Goal: Information Seeking & Learning: Learn about a topic

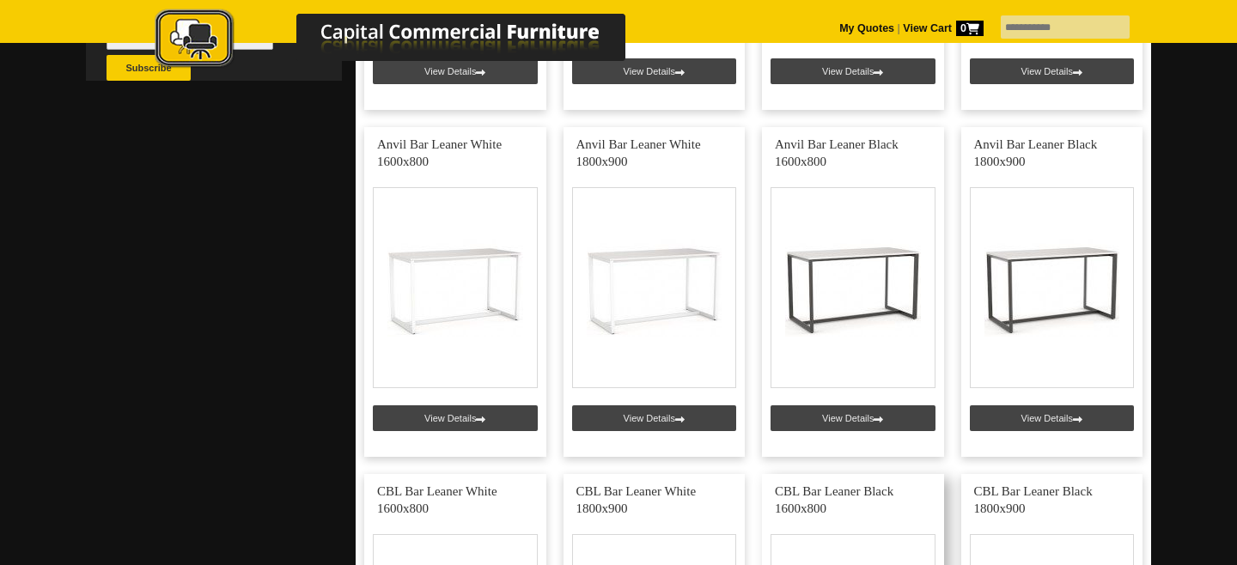
scroll to position [678, 0]
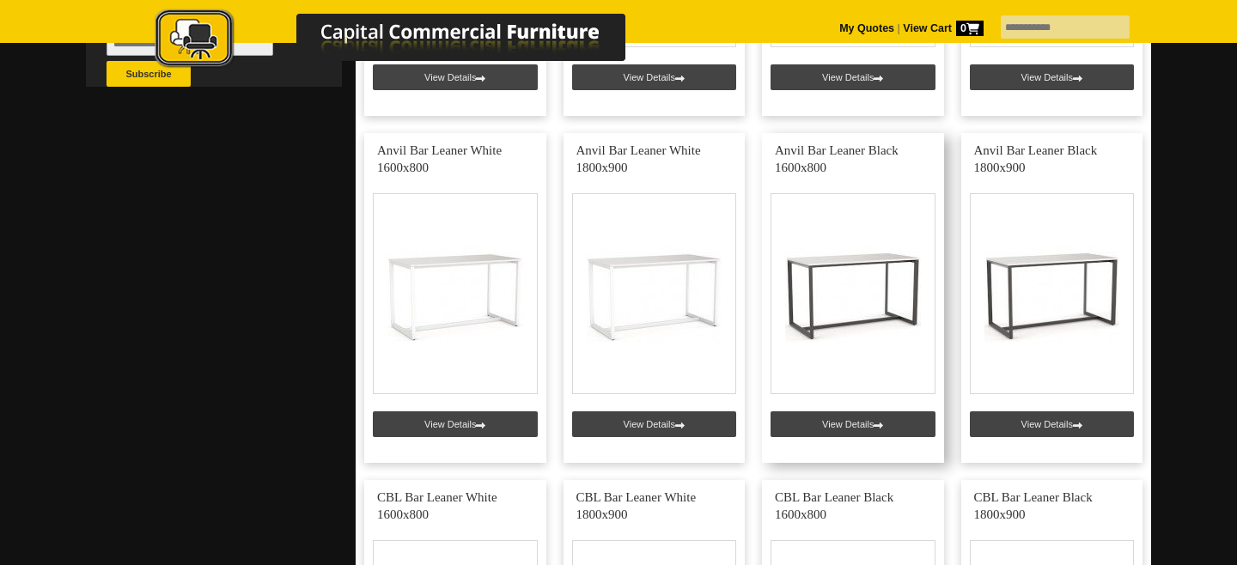
click at [850, 424] on link at bounding box center [853, 298] width 182 height 330
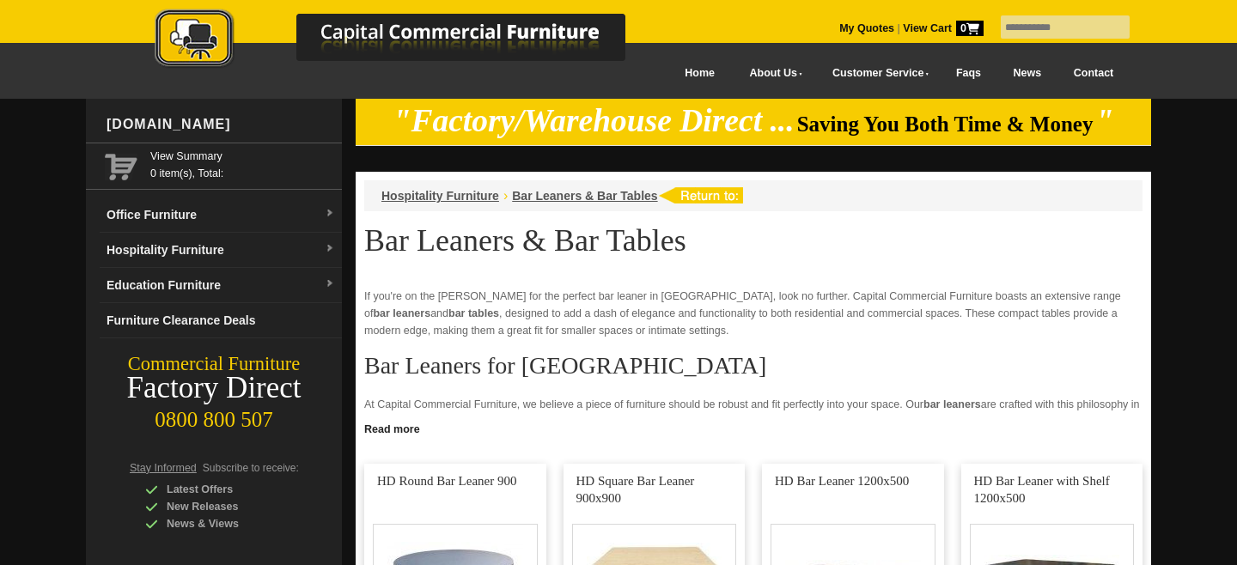
scroll to position [678, 0]
